Goal: Find specific page/section: Find specific page/section

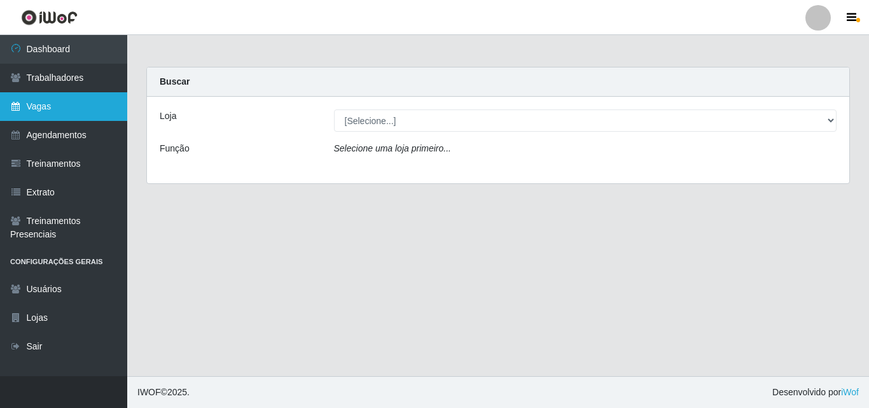
click at [32, 103] on link "Vagas" at bounding box center [63, 106] width 127 height 29
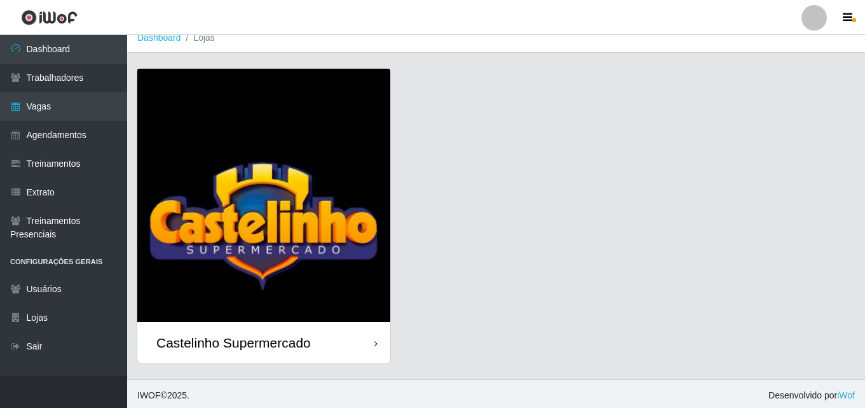
scroll to position [15, 0]
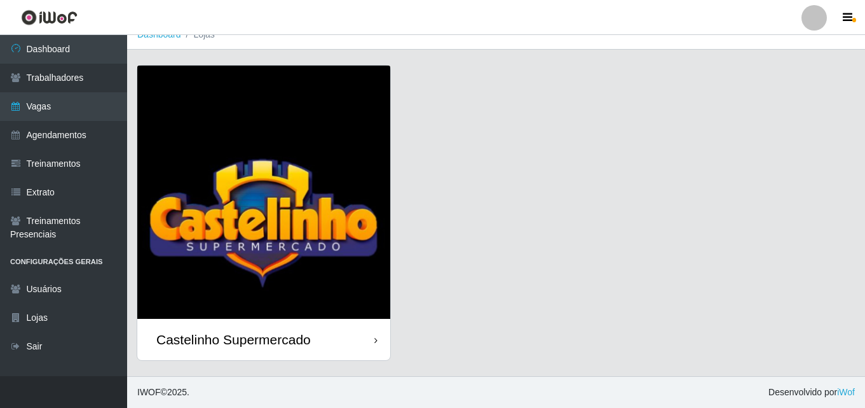
click at [230, 341] on div "Castelinho Supermercado" at bounding box center [233, 339] width 155 height 16
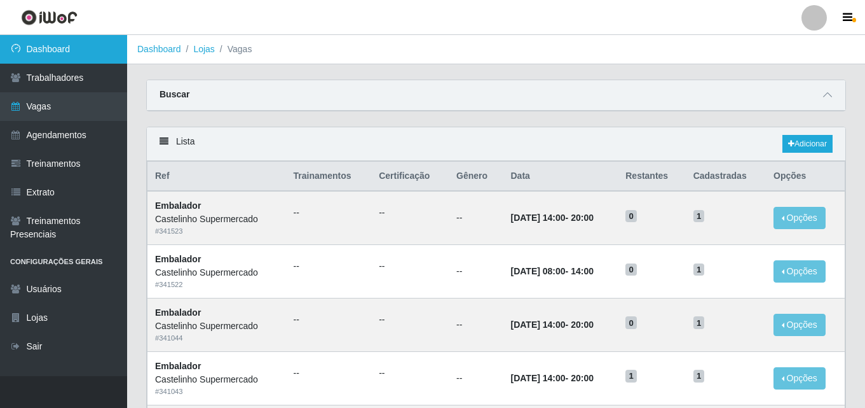
click at [39, 49] on link "Dashboard" at bounding box center [63, 49] width 127 height 29
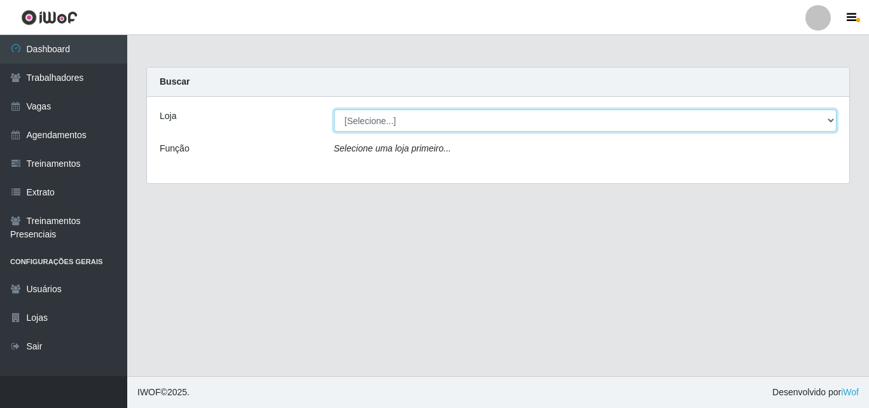
click at [832, 118] on select "[Selecione...] Castelinho Supermercado" at bounding box center [585, 120] width 503 height 22
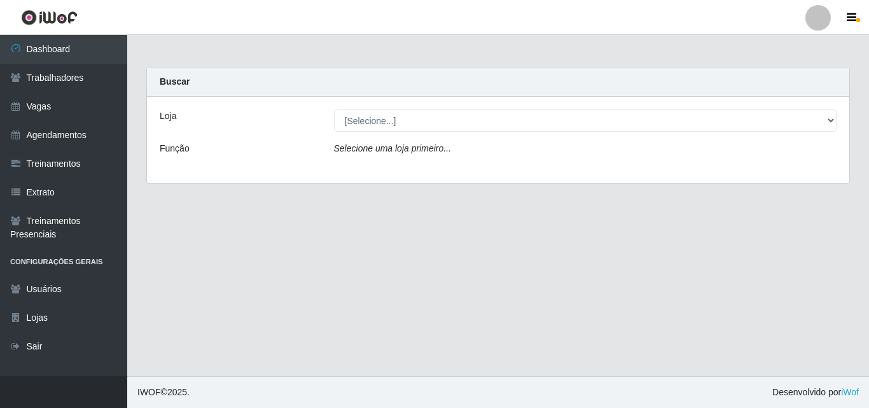
click at [672, 184] on div "Carregando... Buscar Loja [Selecione...] Castelinho Supermercado Função Selecio…" at bounding box center [498, 133] width 722 height 132
click at [354, 148] on icon "Selecione uma loja primeiro..." at bounding box center [392, 148] width 117 height 10
click at [390, 149] on icon "Selecione uma loja primeiro..." at bounding box center [392, 148] width 117 height 10
click at [458, 153] on div "Selecione uma loja primeiro..." at bounding box center [585, 151] width 522 height 18
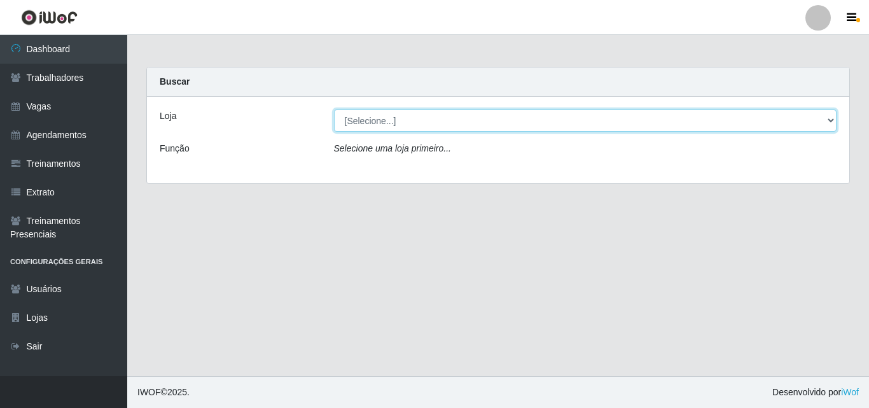
click at [829, 123] on select "[Selecione...] Castelinho Supermercado" at bounding box center [585, 120] width 503 height 22
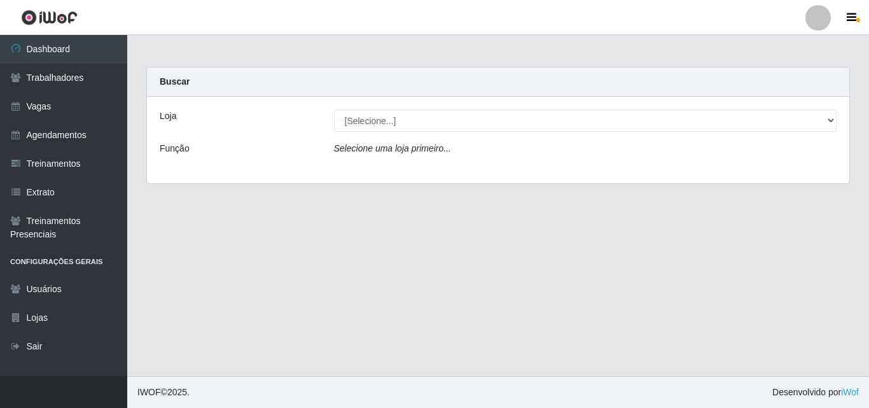
click at [649, 169] on div "Loja [Selecione...] Castelinho Supermercado Função Selecione [PERSON_NAME] prim…" at bounding box center [498, 140] width 702 height 86
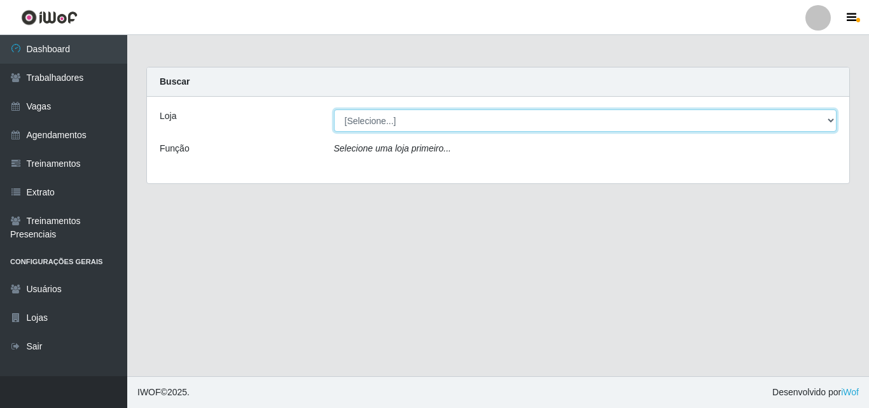
click at [830, 120] on select "[Selecione...] Castelinho Supermercado" at bounding box center [585, 120] width 503 height 22
click at [334, 109] on select "[Selecione...] Castelinho Supermercado" at bounding box center [585, 120] width 503 height 22
click at [827, 117] on select "[Selecione...] Castelinho Supermercado" at bounding box center [585, 120] width 503 height 22
select select "377"
click at [334, 109] on select "[Selecione...] Castelinho Supermercado" at bounding box center [585, 120] width 503 height 22
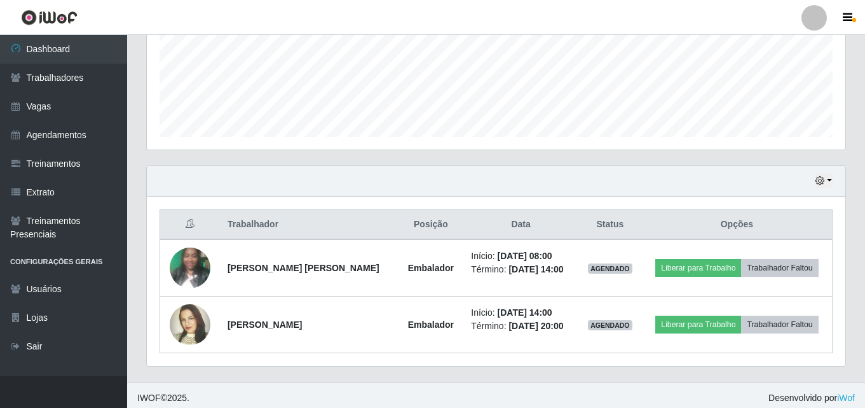
scroll to position [324, 0]
